Goal: Task Accomplishment & Management: Manage account settings

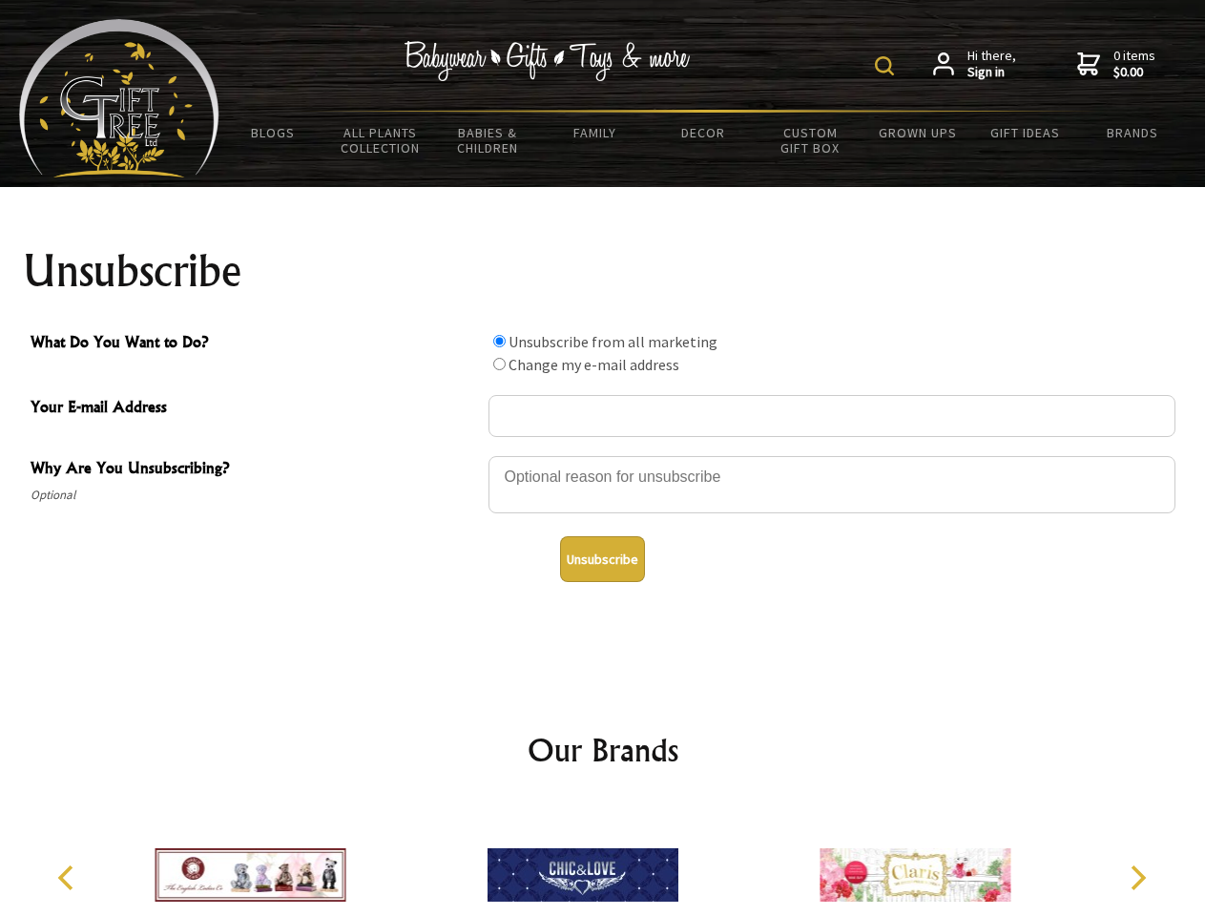
click at [887, 66] on img at bounding box center [884, 65] width 19 height 19
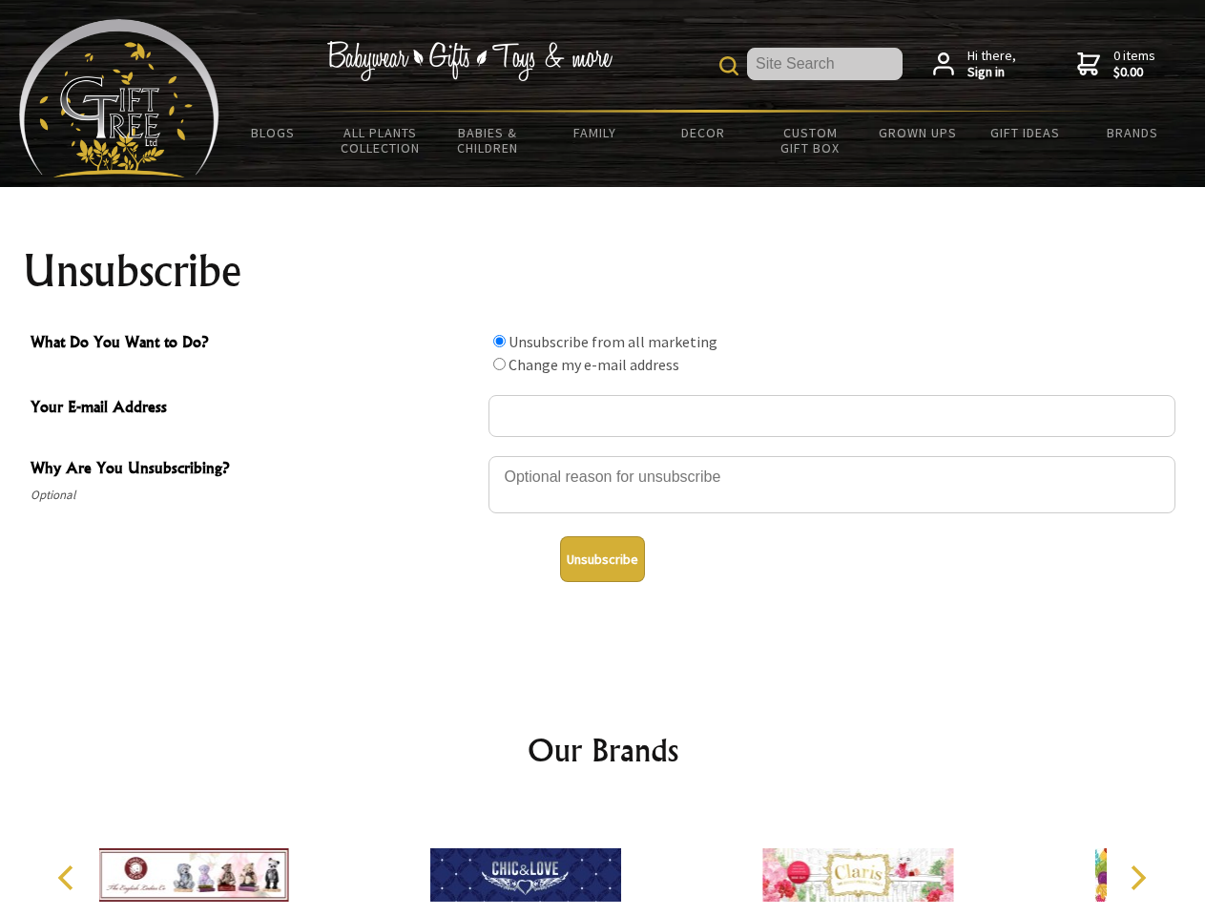
click at [603, 455] on div at bounding box center [831, 487] width 687 height 67
click at [499, 340] on input "What Do You Want to Do?" at bounding box center [499, 341] width 12 height 12
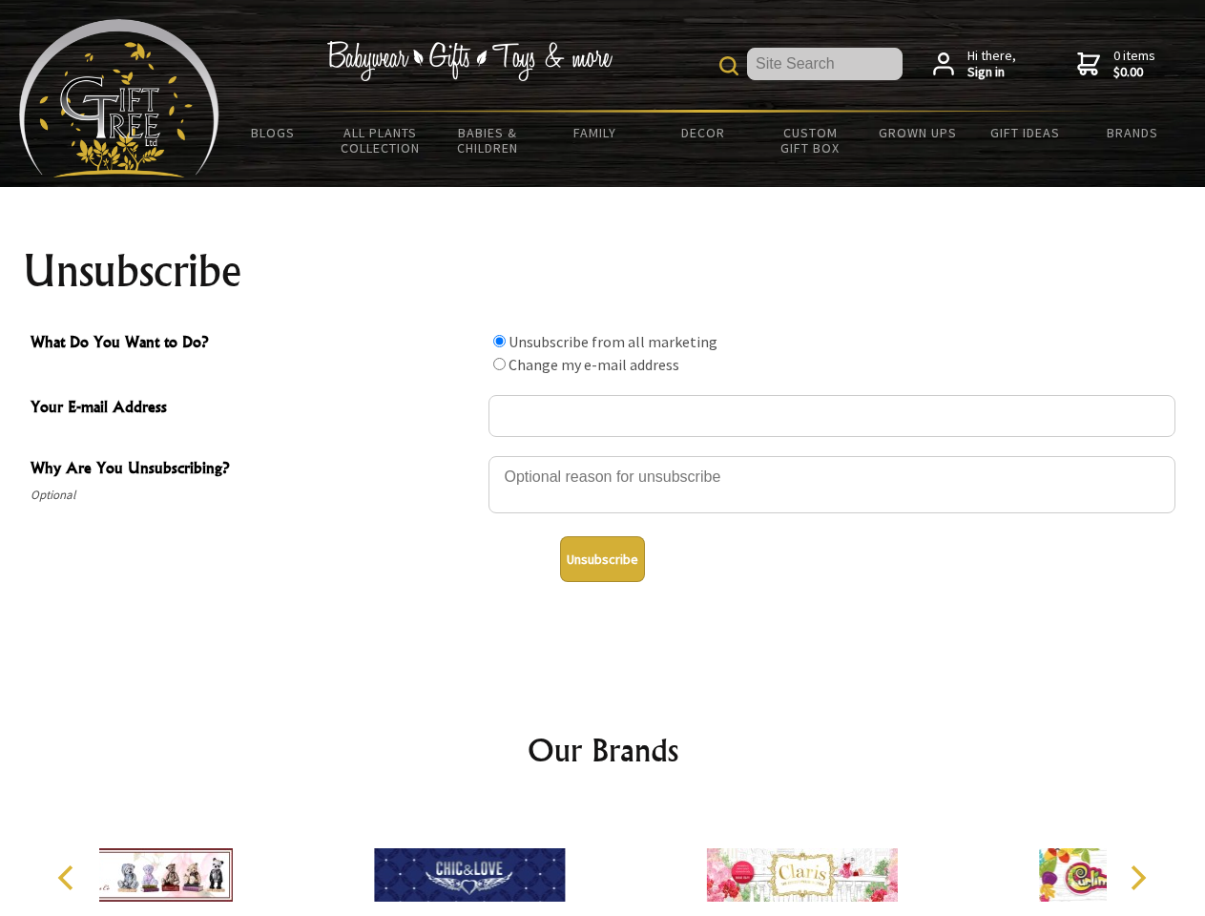
click at [499, 363] on input "What Do You Want to Do?" at bounding box center [499, 364] width 12 height 12
radio input "true"
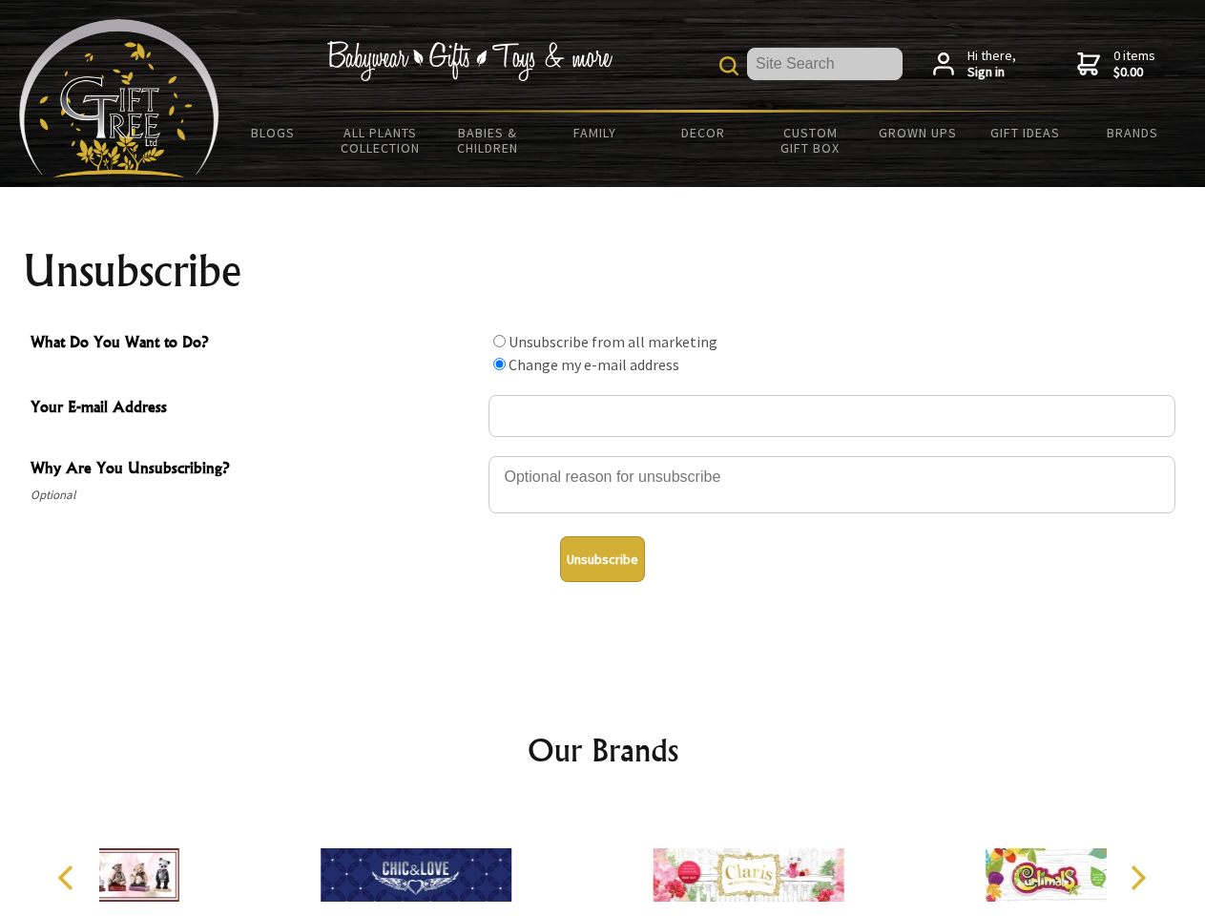
click at [602, 559] on button "Unsubscribe" at bounding box center [602, 559] width 85 height 46
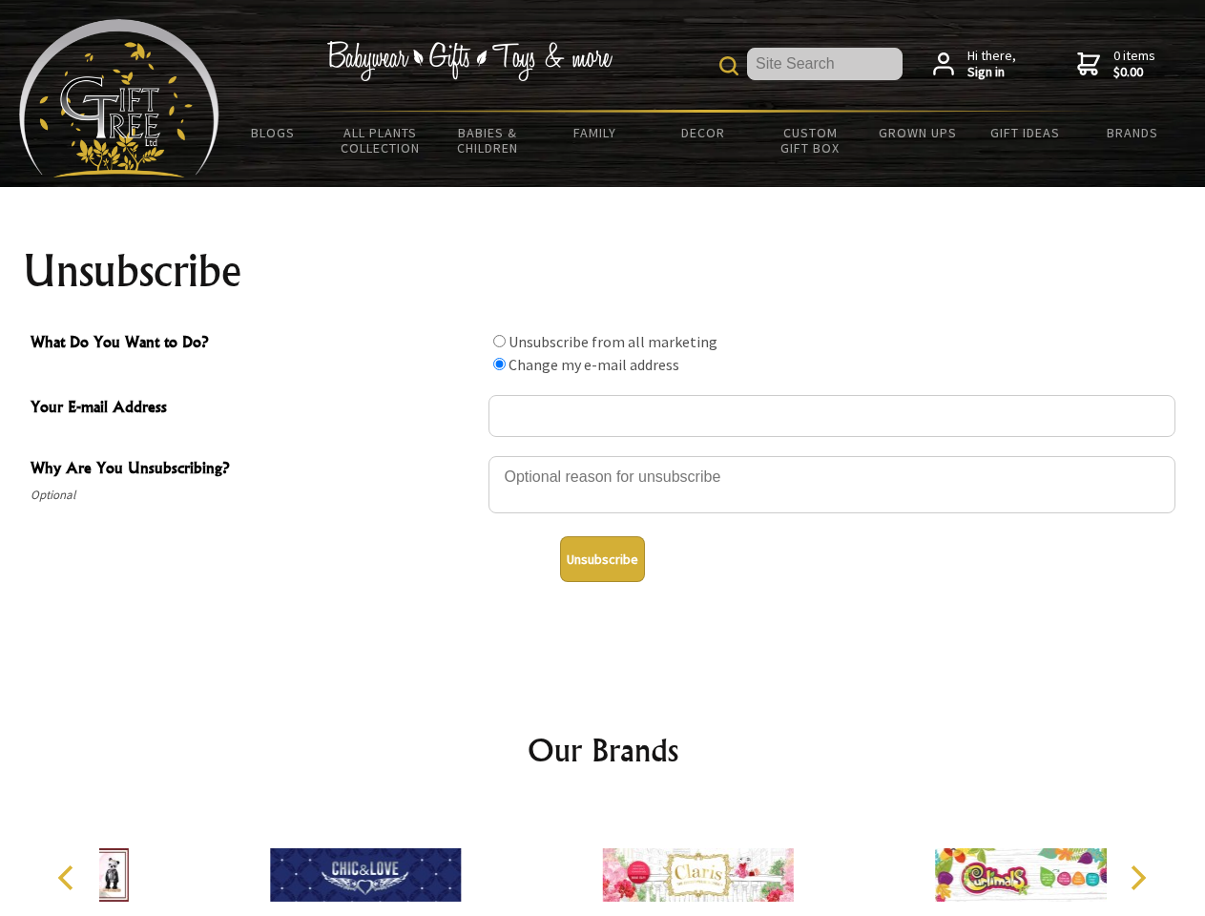
click at [69, 877] on icon "Previous" at bounding box center [67, 877] width 25 height 25
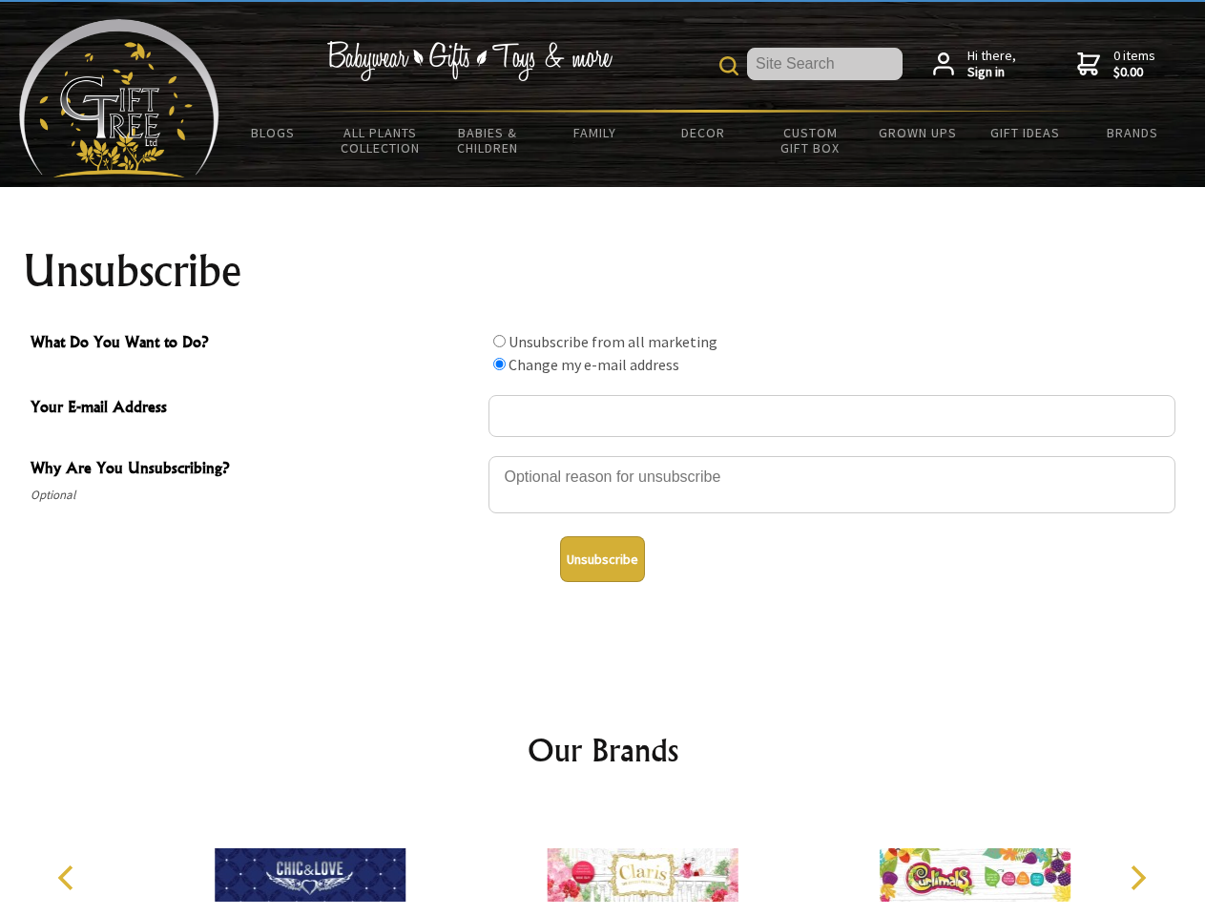
click at [1137, 877] on icon "Next" at bounding box center [1136, 877] width 25 height 25
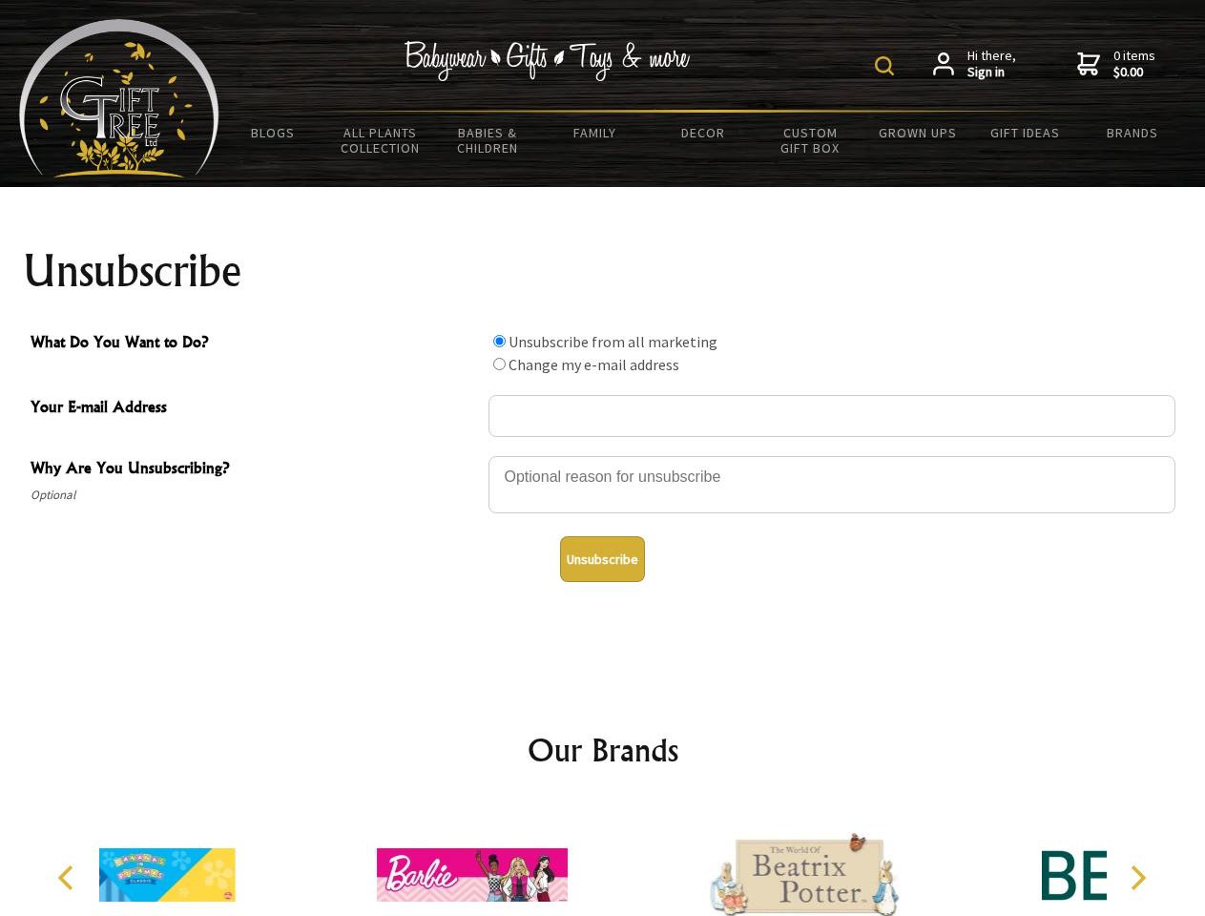
click at [887, 66] on img at bounding box center [884, 65] width 19 height 19
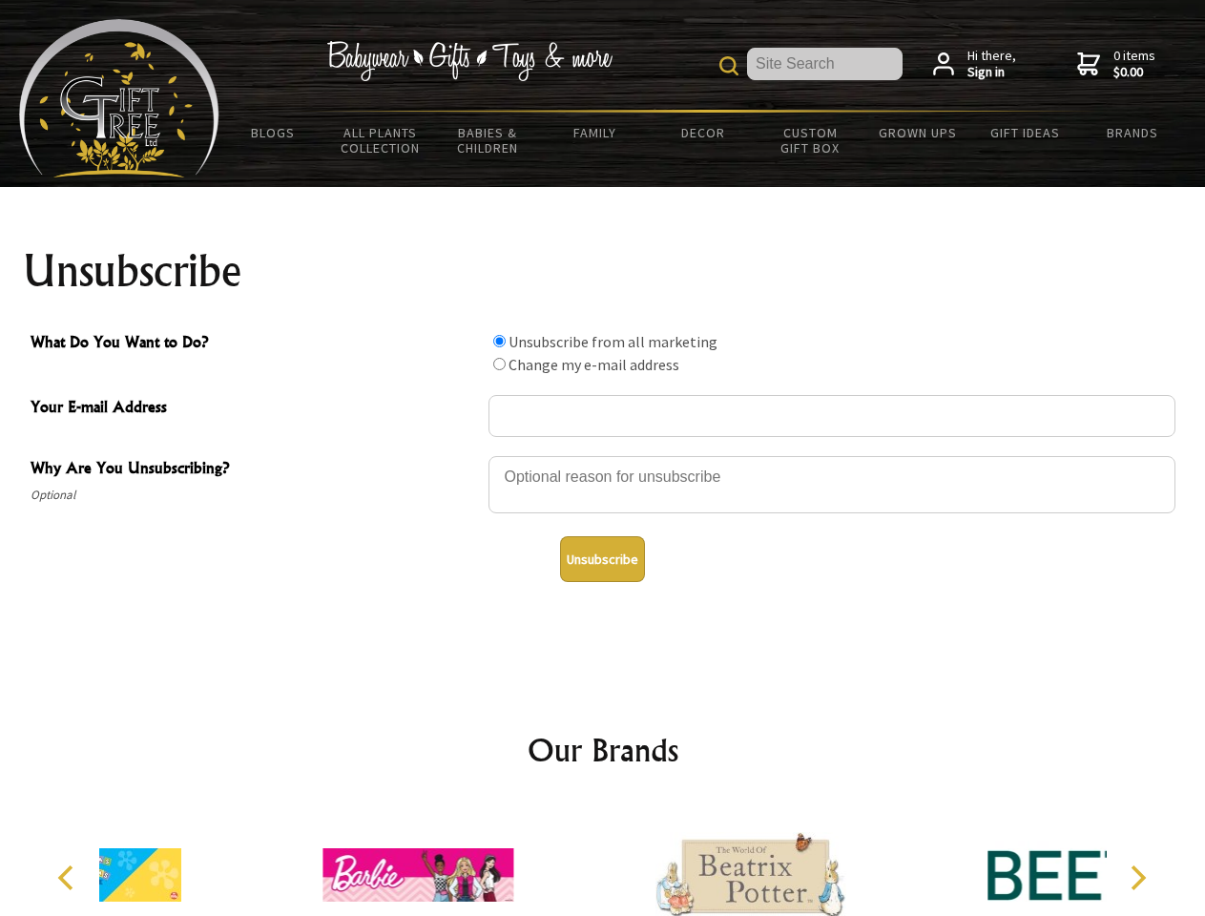
click at [603, 455] on div at bounding box center [831, 487] width 687 height 67
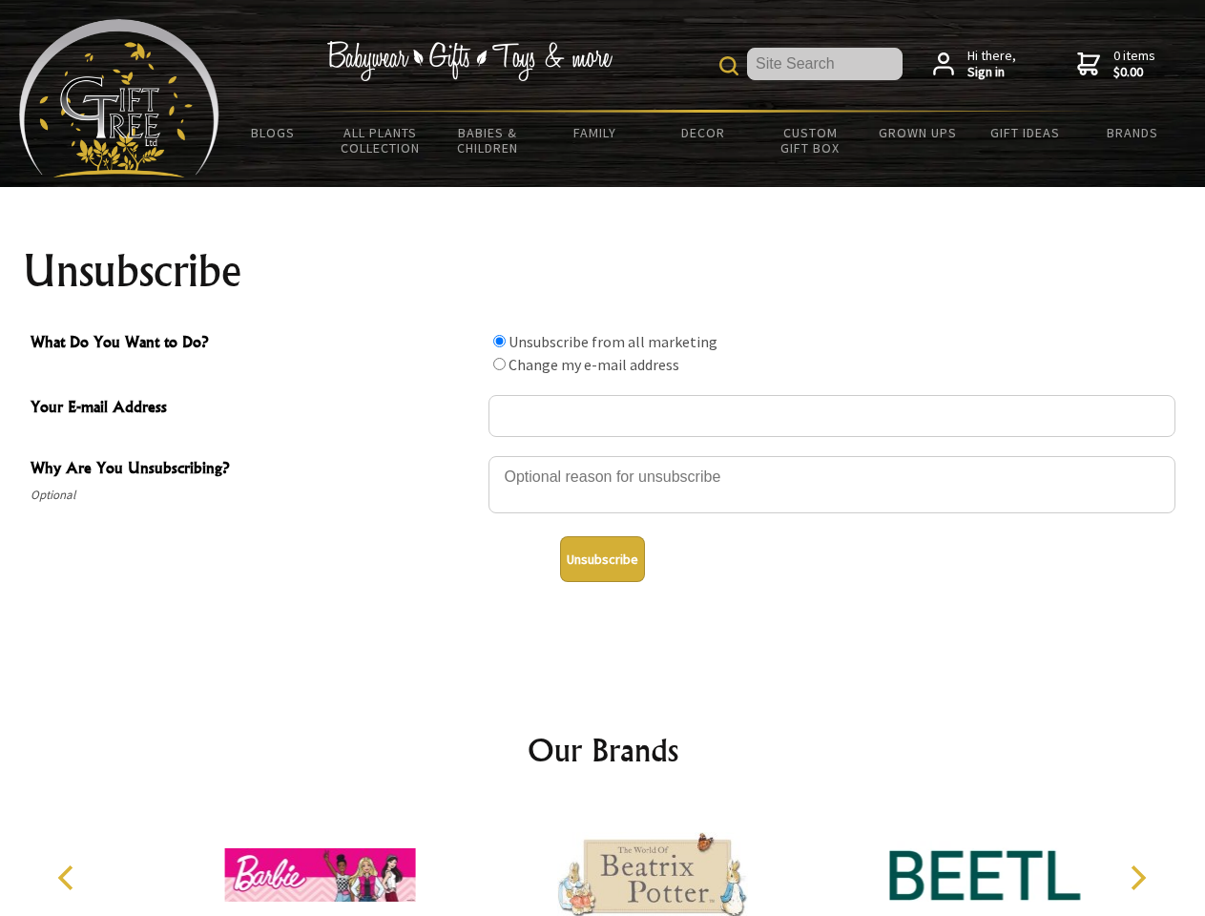
click at [499, 340] on input "What Do You Want to Do?" at bounding box center [499, 341] width 12 height 12
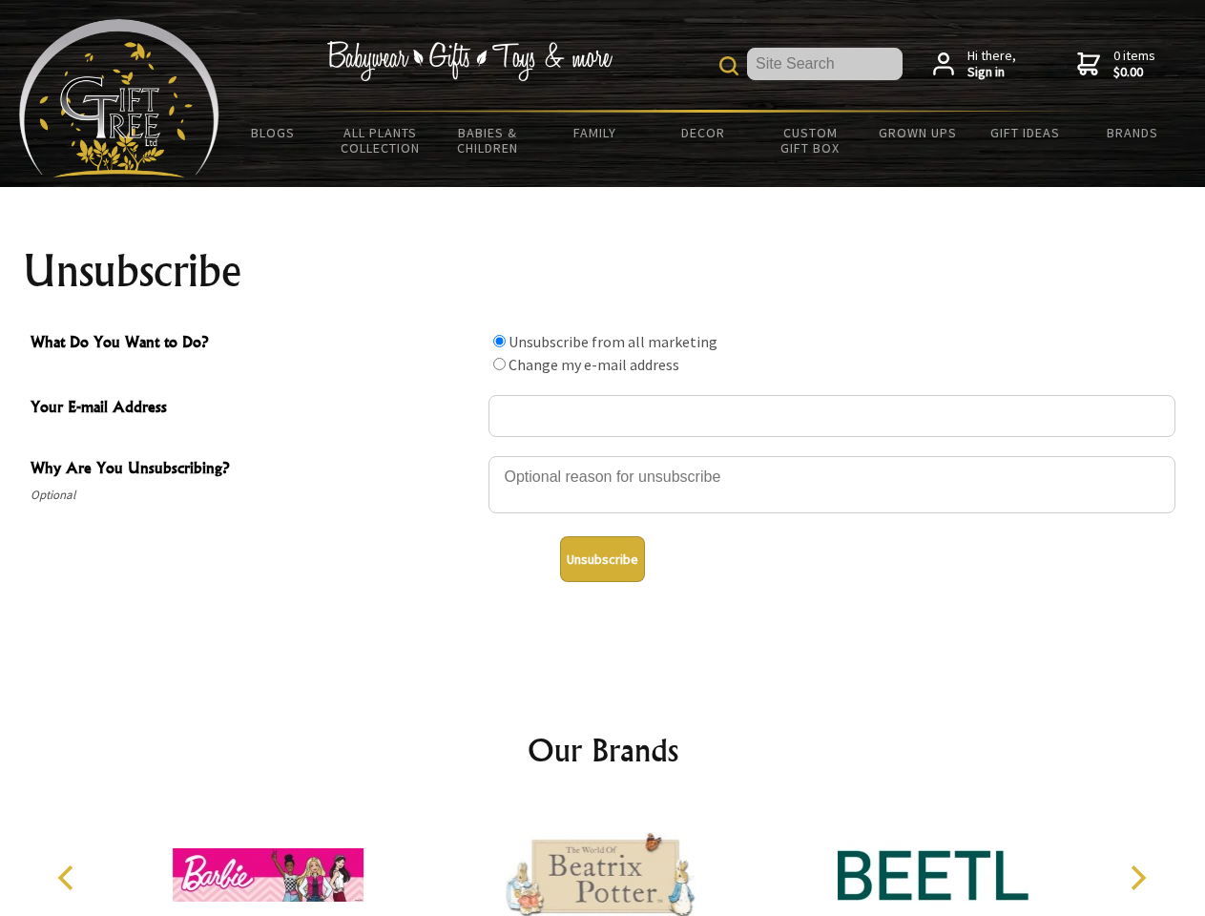
click at [499, 363] on input "What Do You Want to Do?" at bounding box center [499, 364] width 12 height 12
radio input "true"
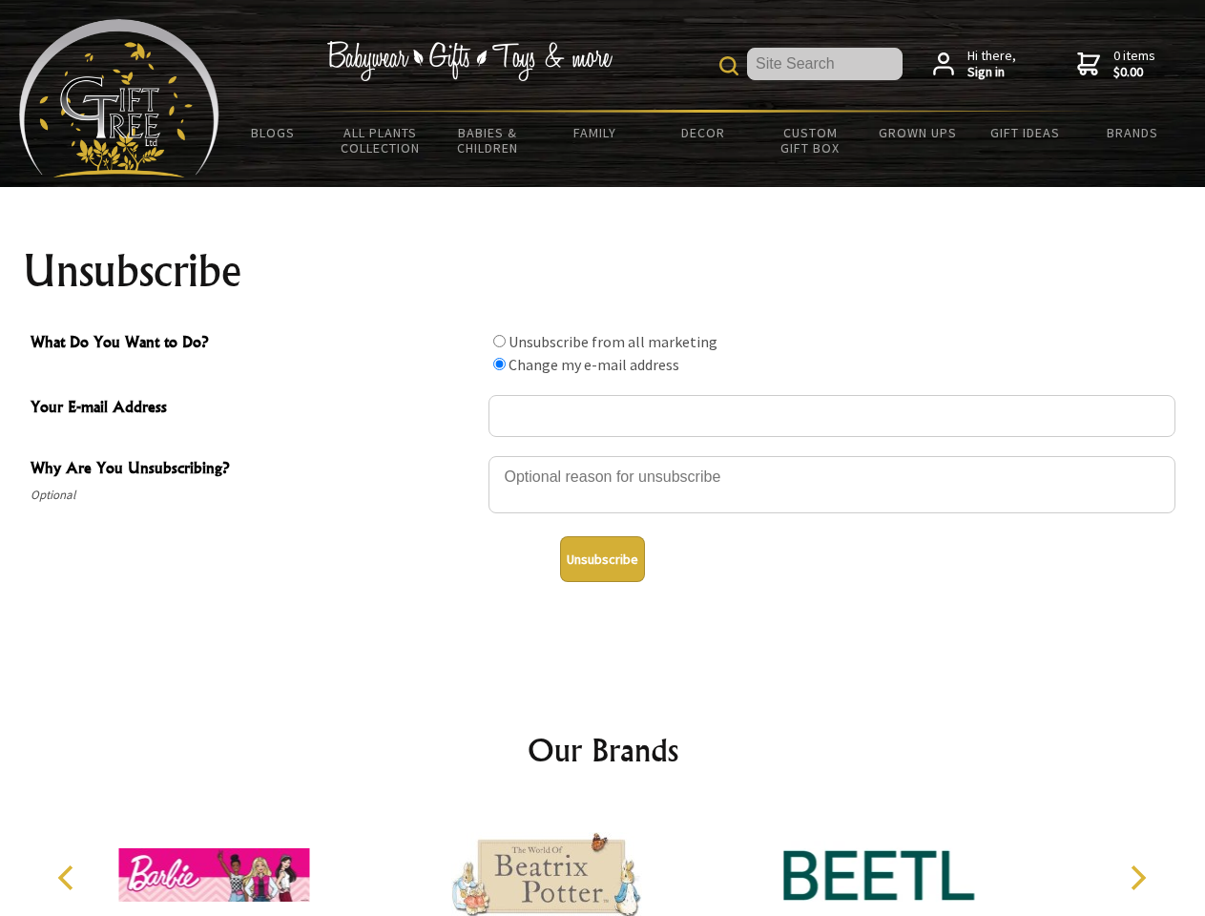
click at [602, 559] on button "Unsubscribe" at bounding box center [602, 559] width 85 height 46
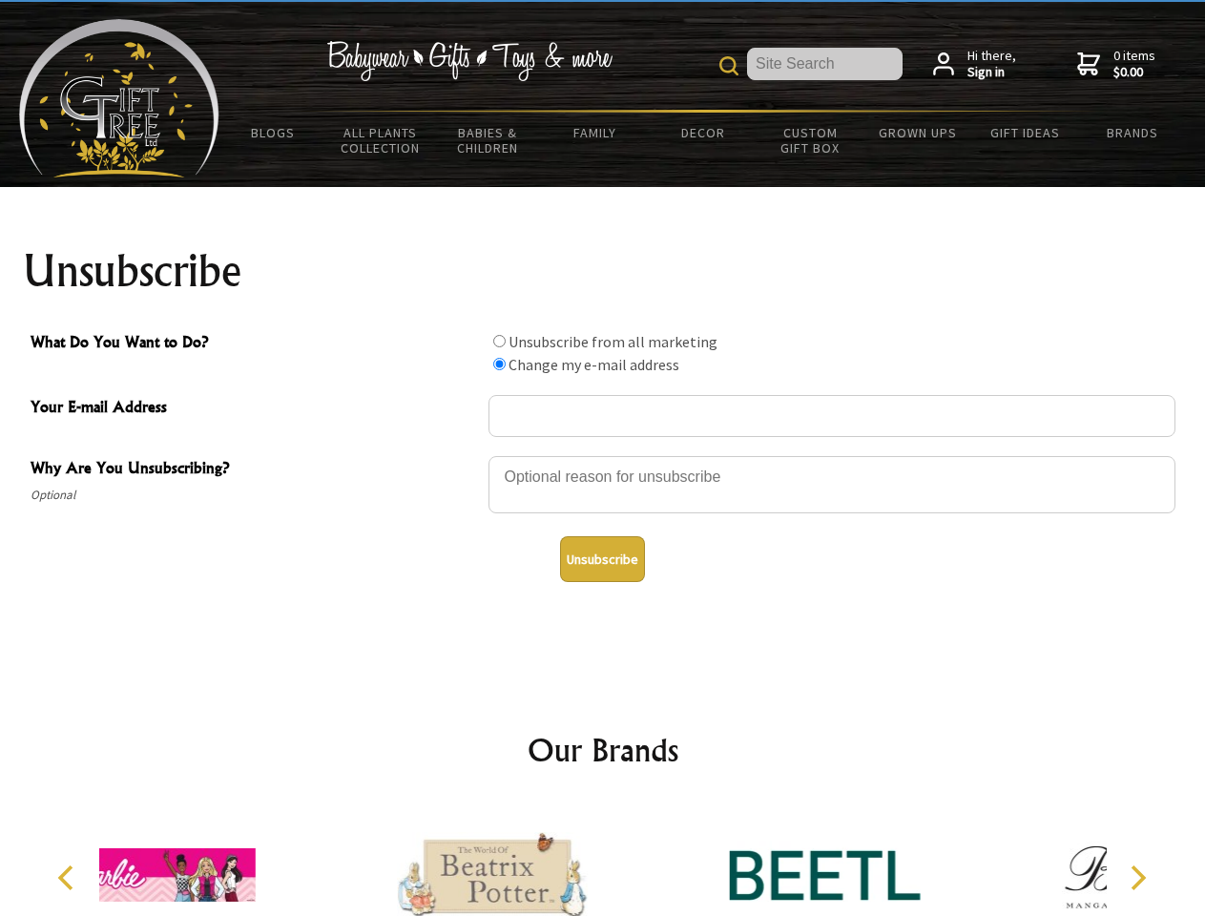
click at [603, 859] on div at bounding box center [492, 877] width 332 height 149
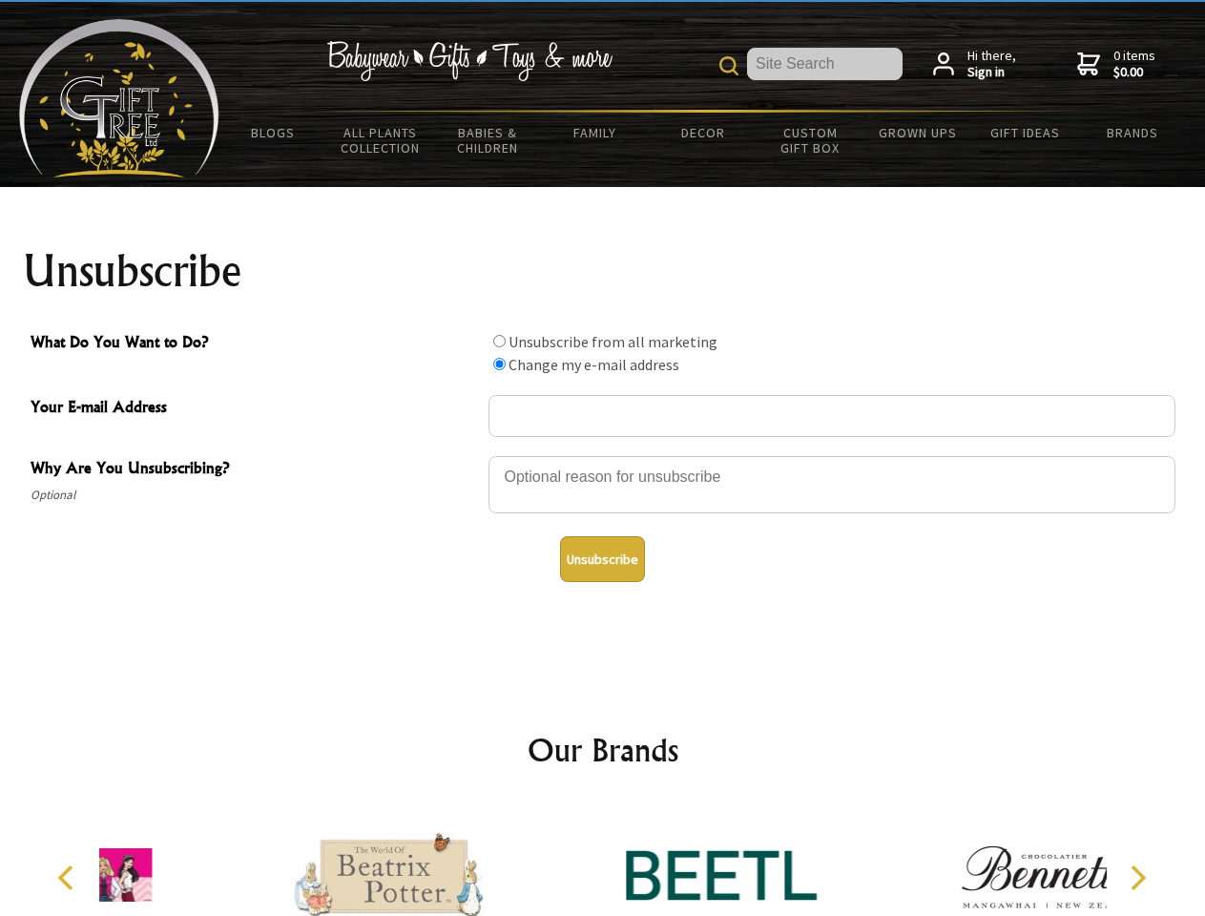
click at [69, 877] on icon "Previous" at bounding box center [67, 877] width 25 height 25
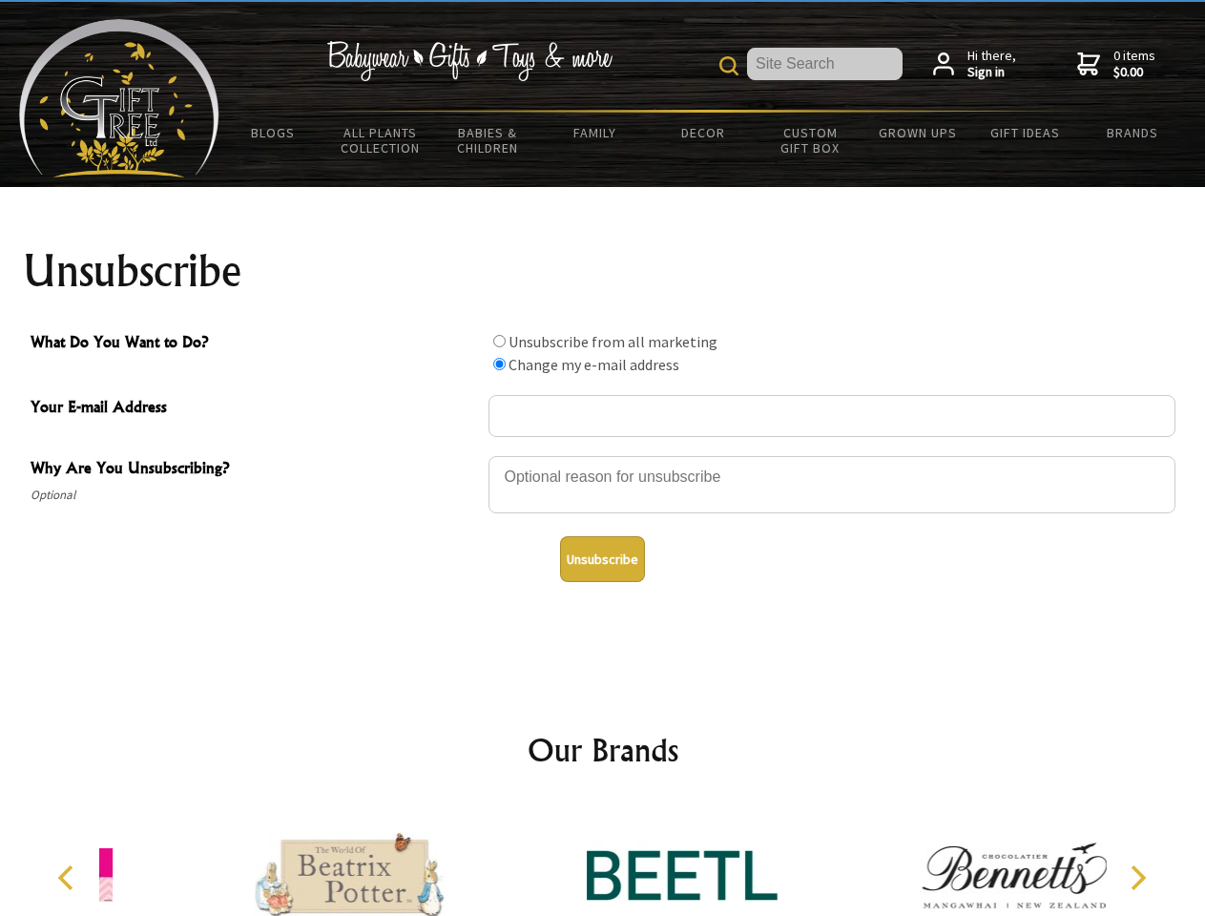
click at [1137, 877] on icon "Next" at bounding box center [1136, 877] width 25 height 25
